Goal: Task Accomplishment & Management: Complete application form

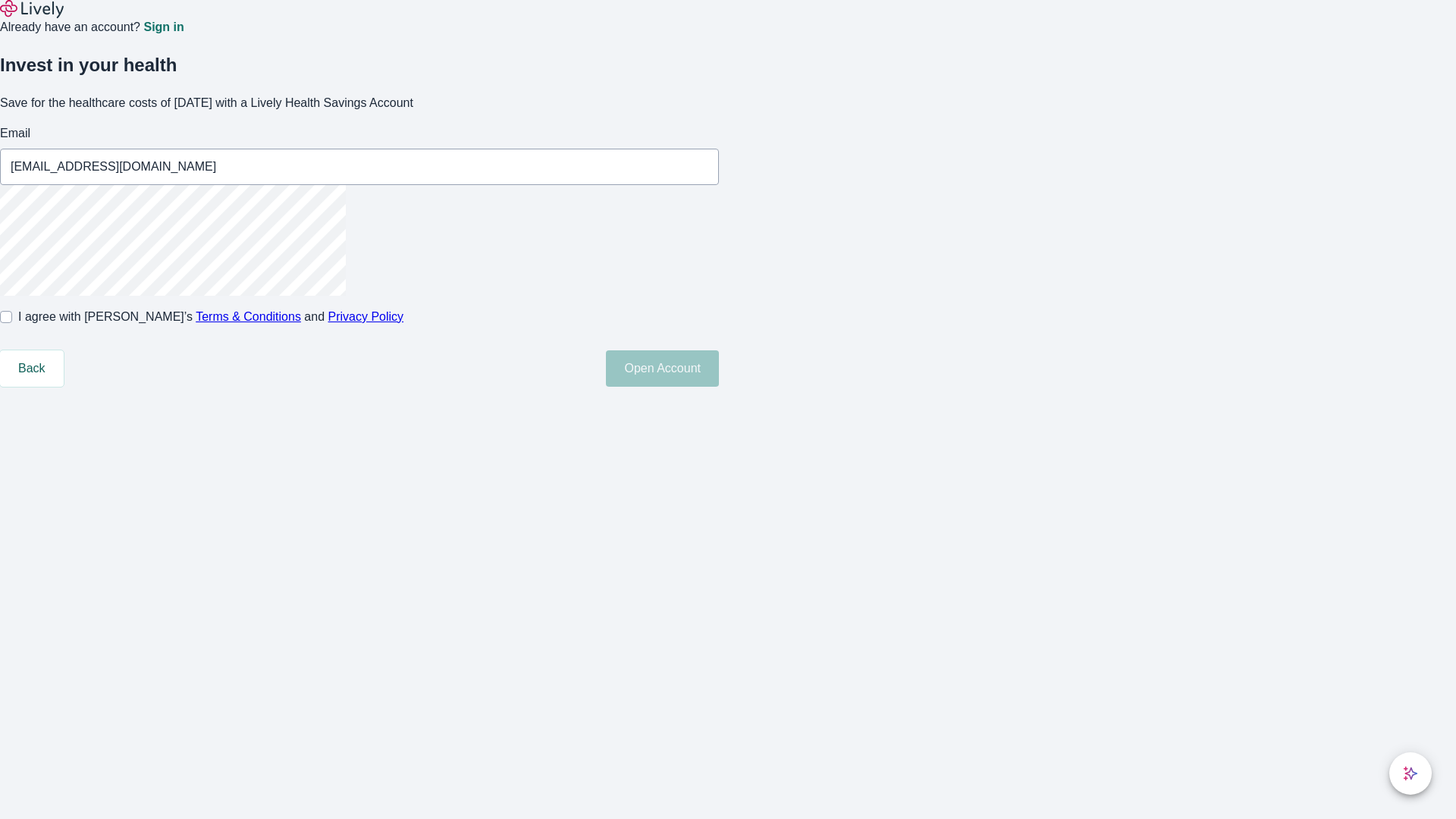
click at [12, 323] on input "I agree with Lively’s Terms & Conditions and Privacy Policy" at bounding box center [6, 317] width 12 height 12
checkbox input "true"
click at [719, 387] on button "Open Account" at bounding box center [662, 368] width 113 height 36
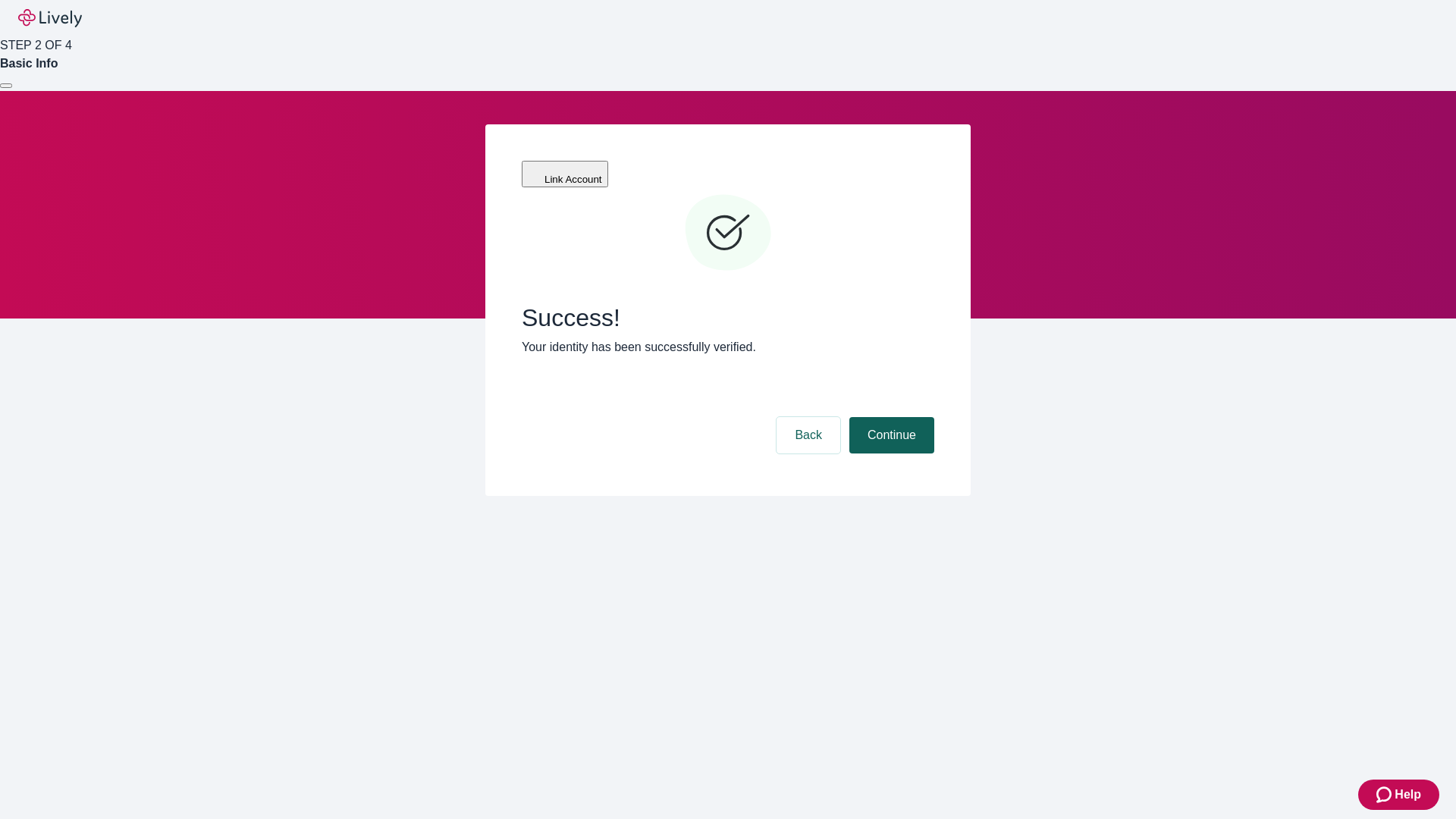
click at [890, 417] on button "Continue" at bounding box center [892, 435] width 85 height 36
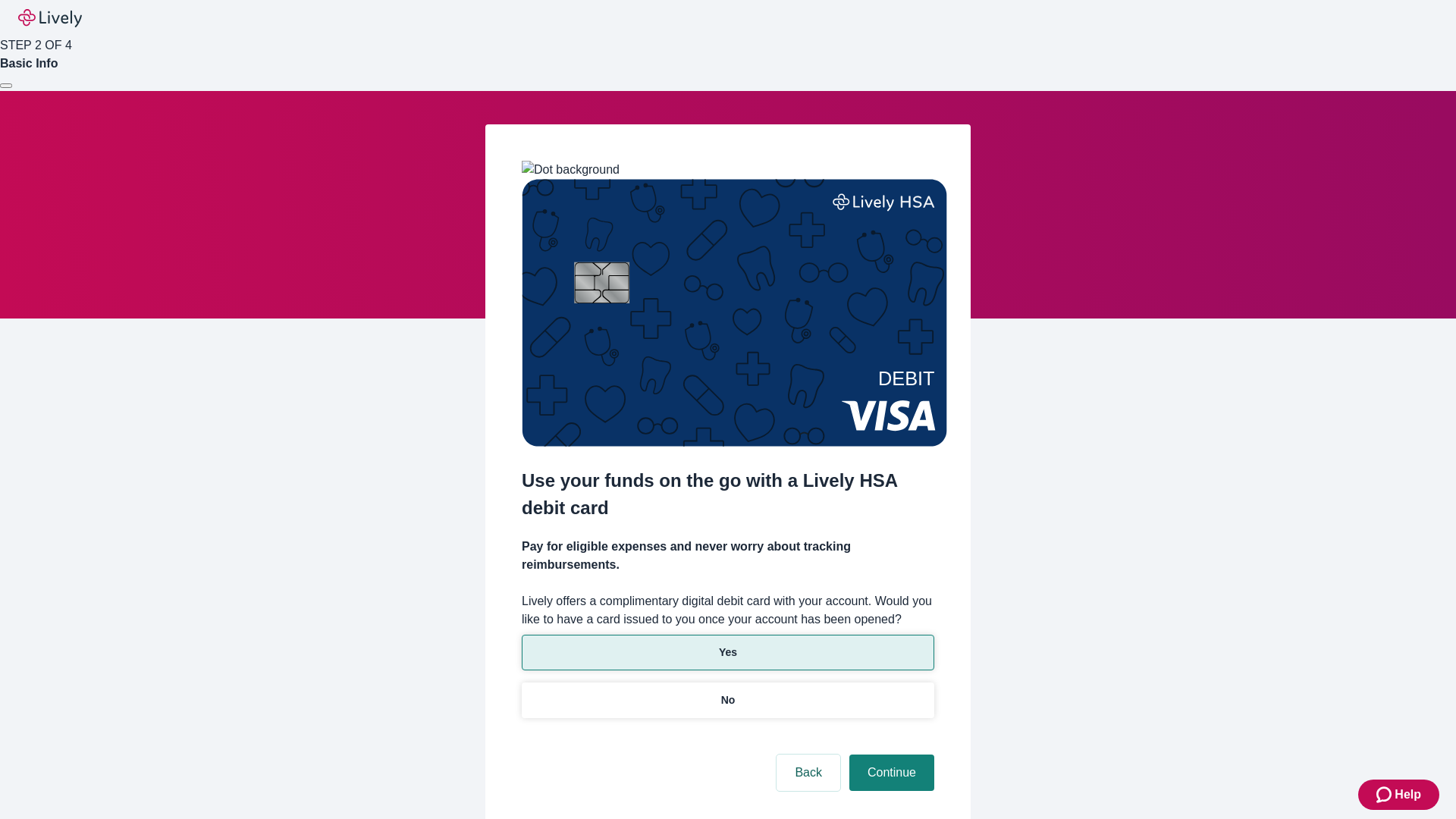
click at [727, 645] on p "Yes" at bounding box center [728, 653] width 18 height 16
click at [890, 755] on button "Continue" at bounding box center [892, 773] width 85 height 36
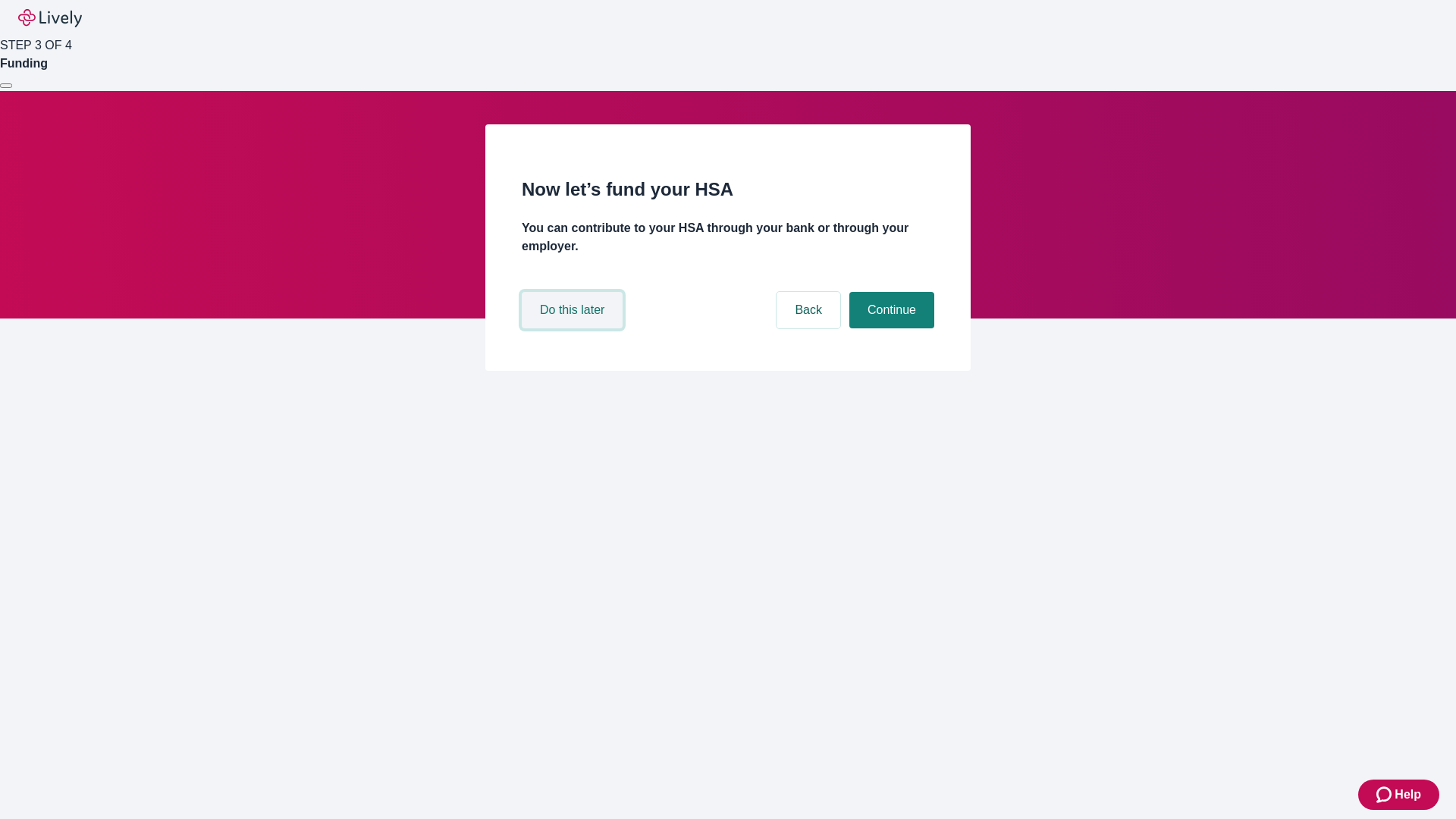
click at [574, 329] on button "Do this later" at bounding box center [572, 309] width 101 height 36
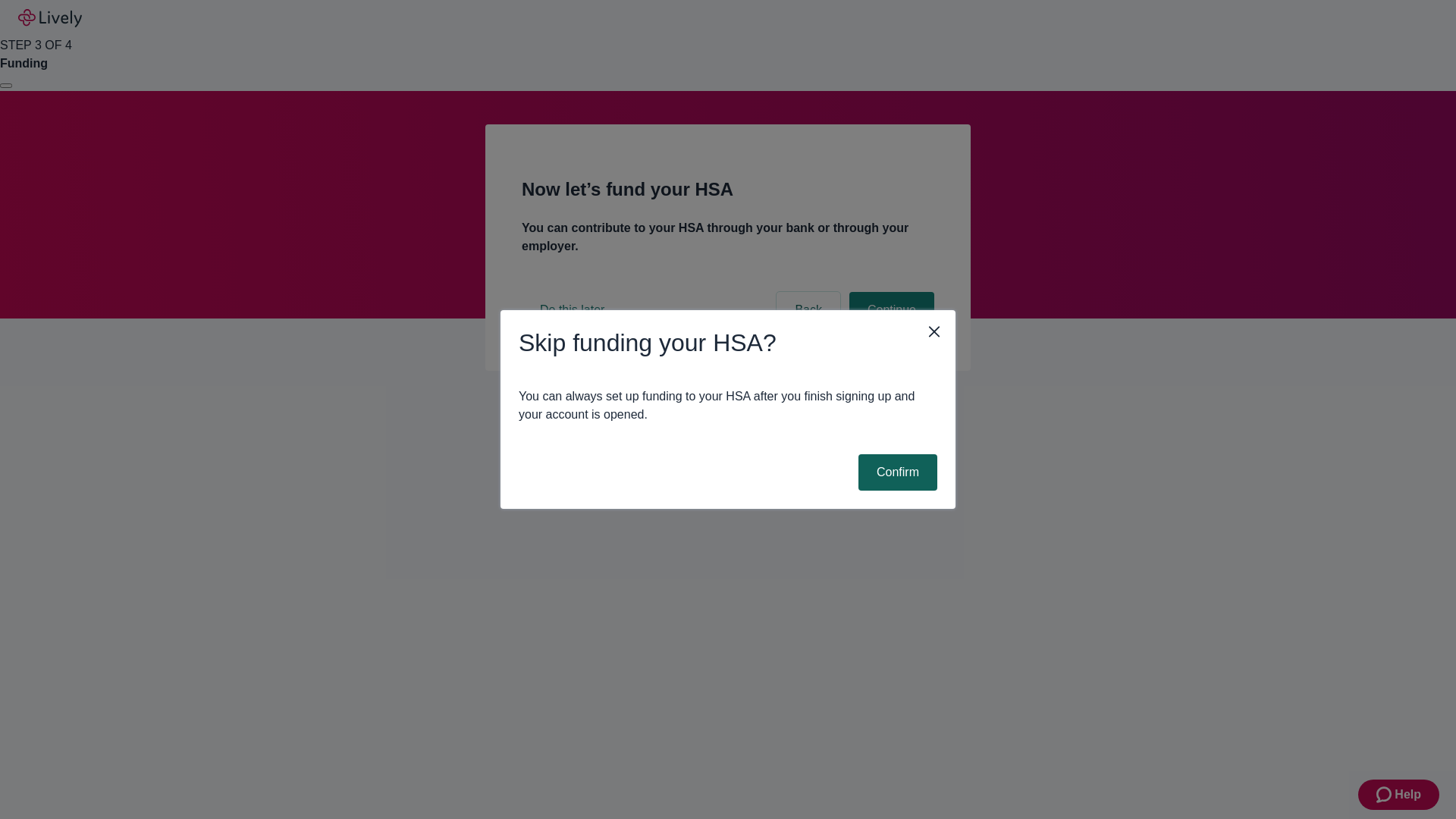
click at [896, 473] on button "Confirm" at bounding box center [898, 472] width 78 height 36
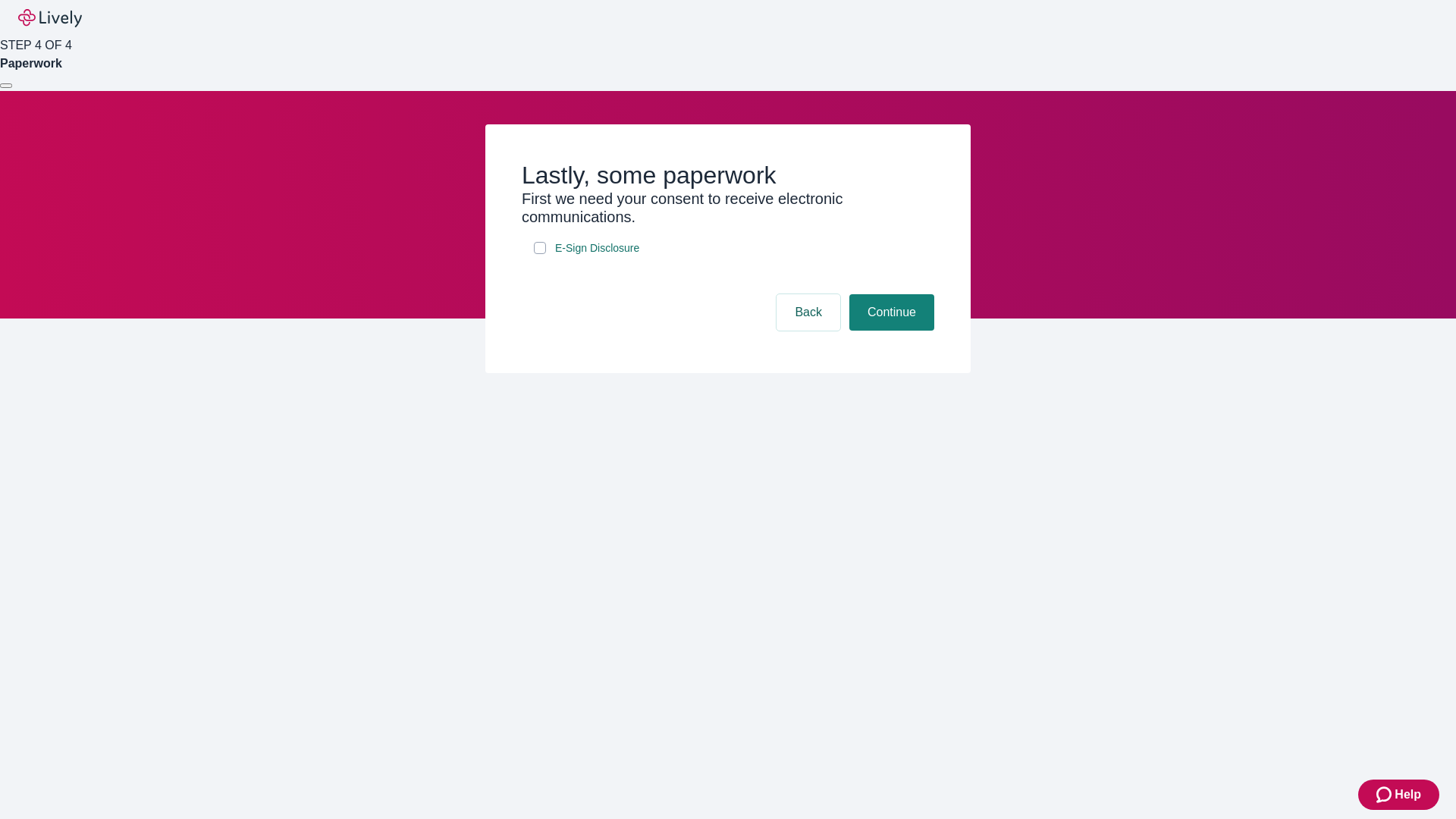
click at [540, 254] on input "E-Sign Disclosure" at bounding box center [540, 248] width 12 height 12
checkbox input "true"
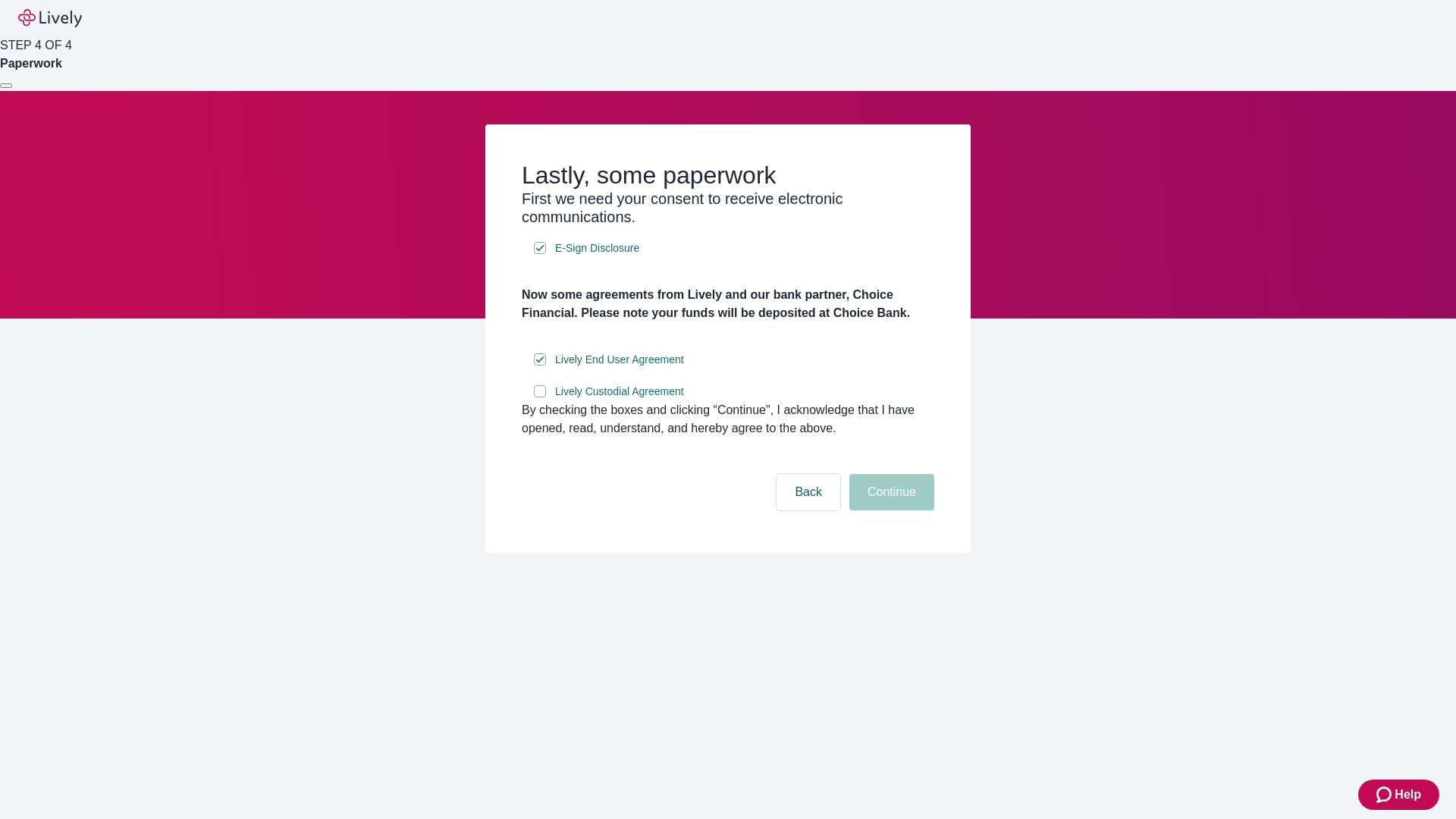
click at [540, 397] on input "Lively Custodial Agreement" at bounding box center [540, 392] width 12 height 12
checkbox input "true"
click at [890, 510] on button "Continue" at bounding box center [892, 492] width 85 height 36
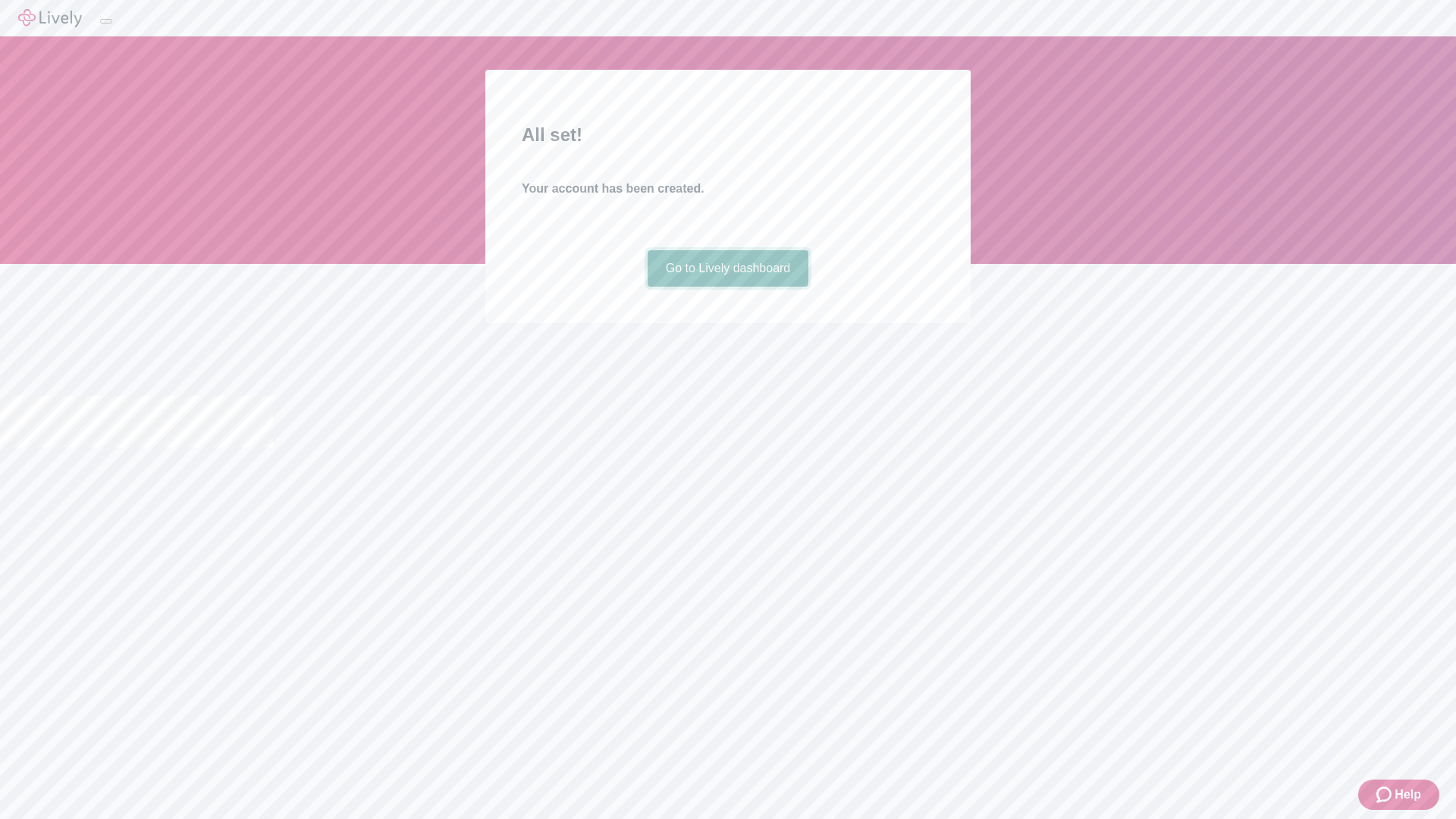
click at [727, 287] on link "Go to Lively dashboard" at bounding box center [729, 268] width 162 height 36
